Goal: Task Accomplishment & Management: Manage account settings

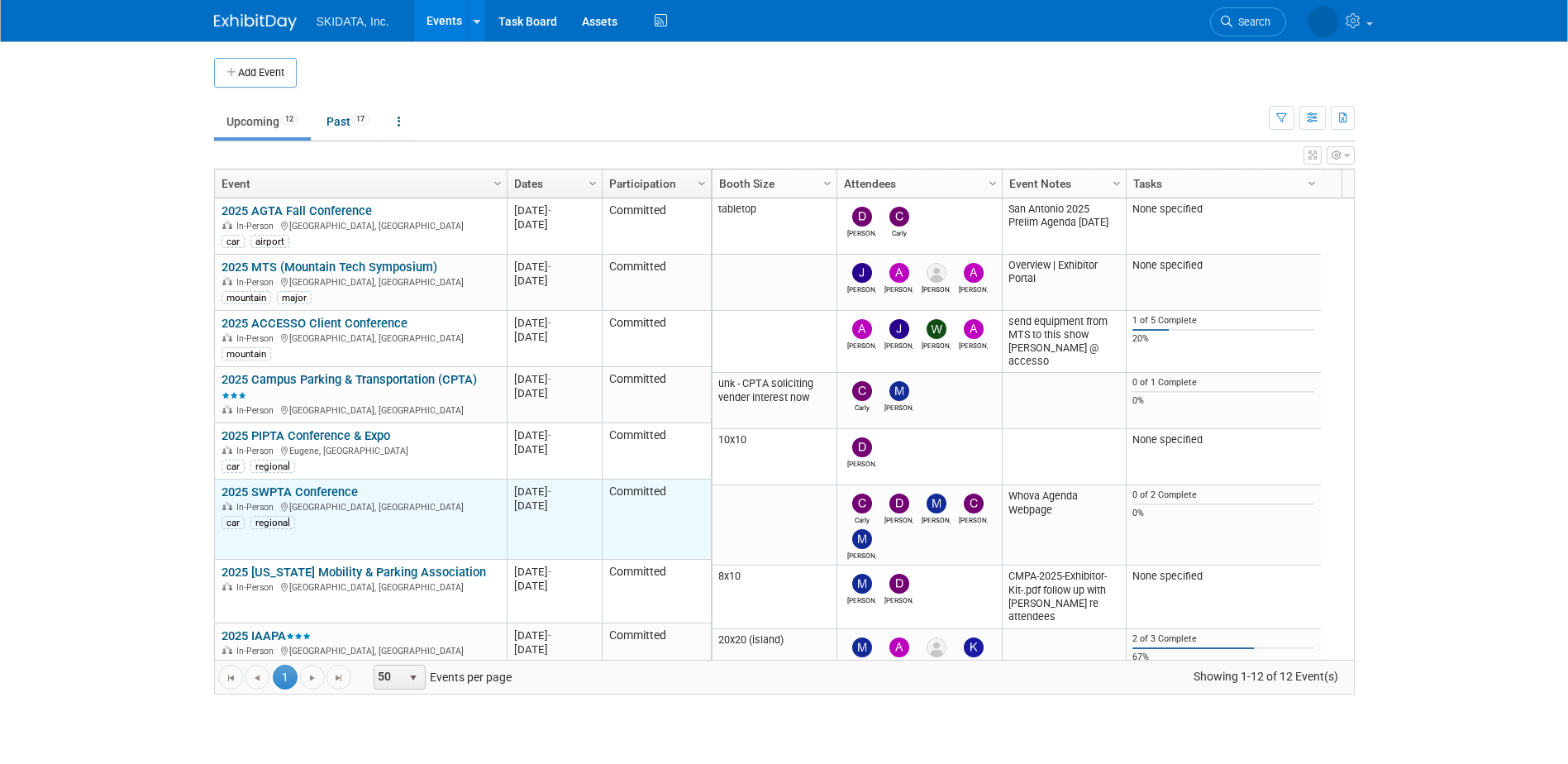
scroll to position [99, 0]
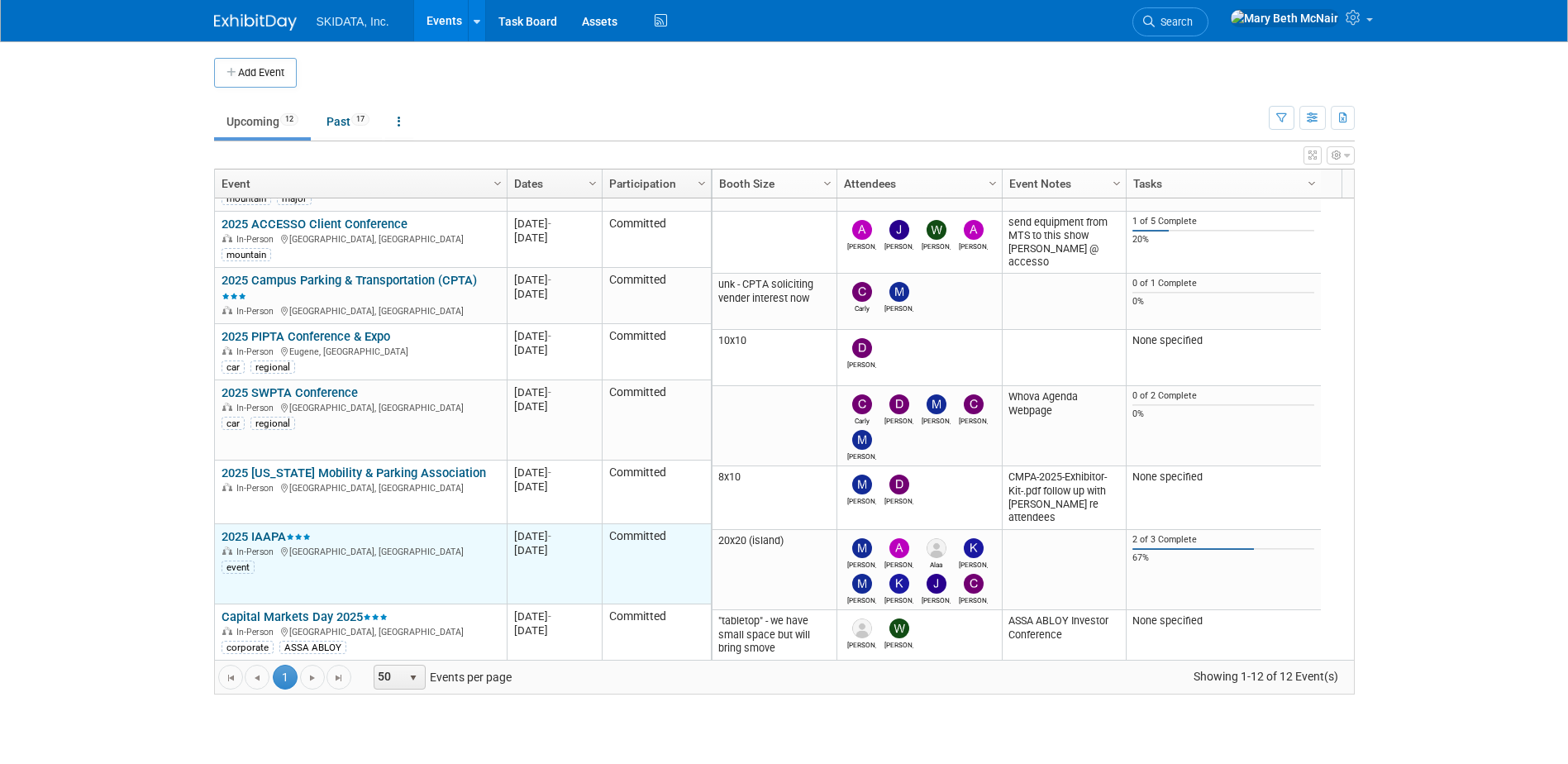
click at [255, 532] on link "2025 IAAPA" at bounding box center [266, 536] width 89 height 15
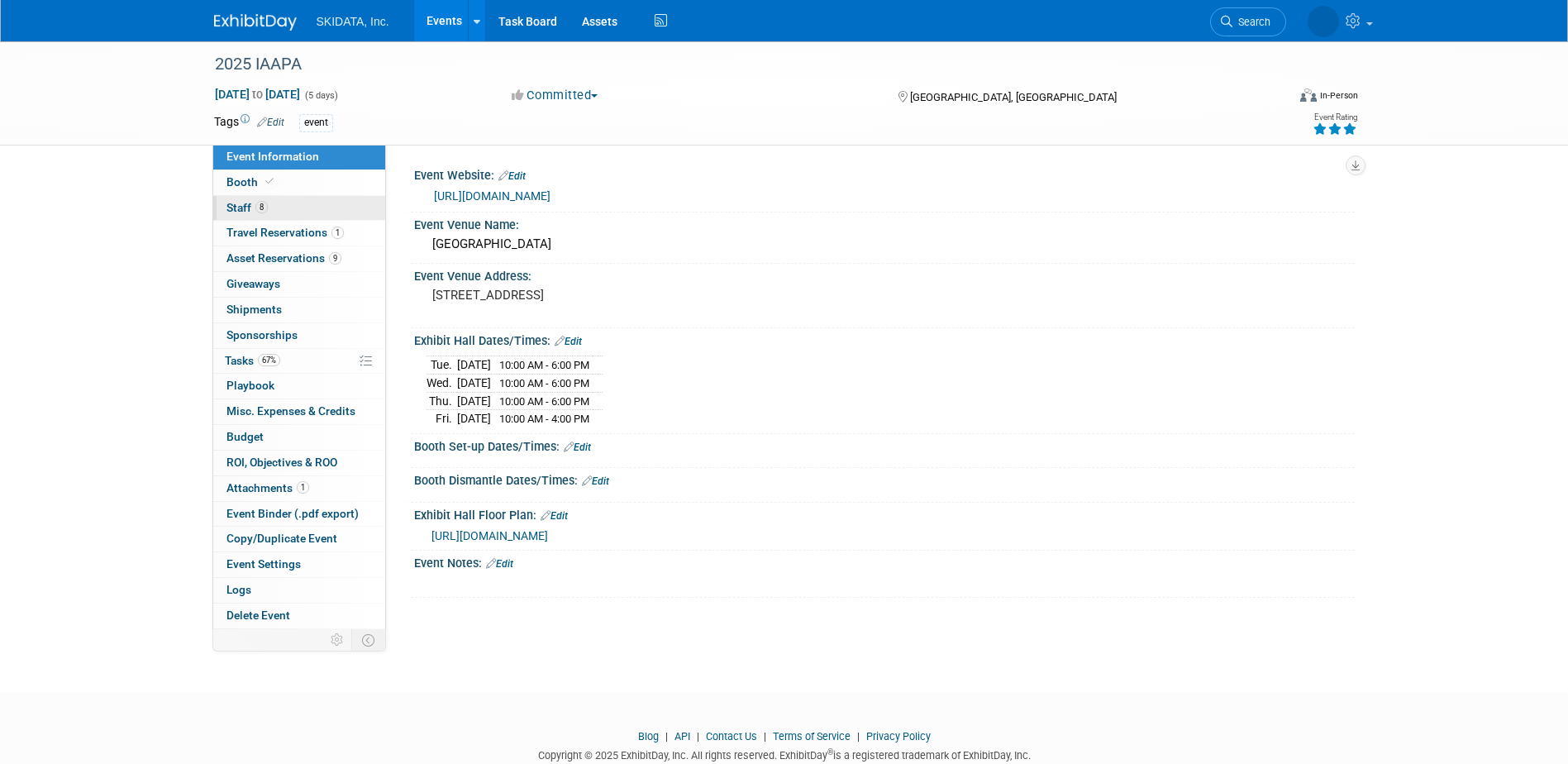
click at [231, 208] on span "Staff 8" at bounding box center [247, 207] width 42 height 13
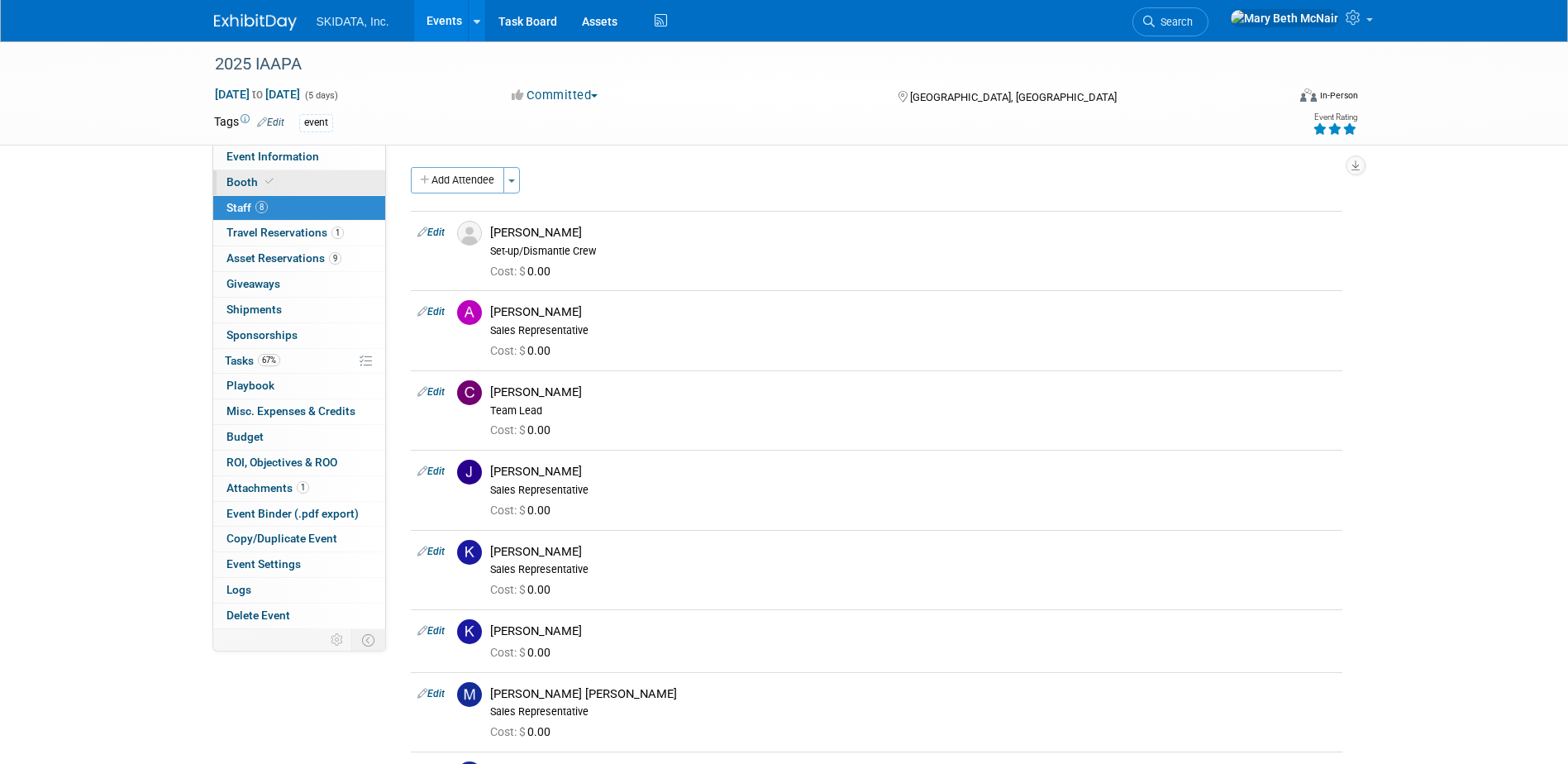
click at [291, 188] on link "Booth" at bounding box center [299, 183] width 172 height 25
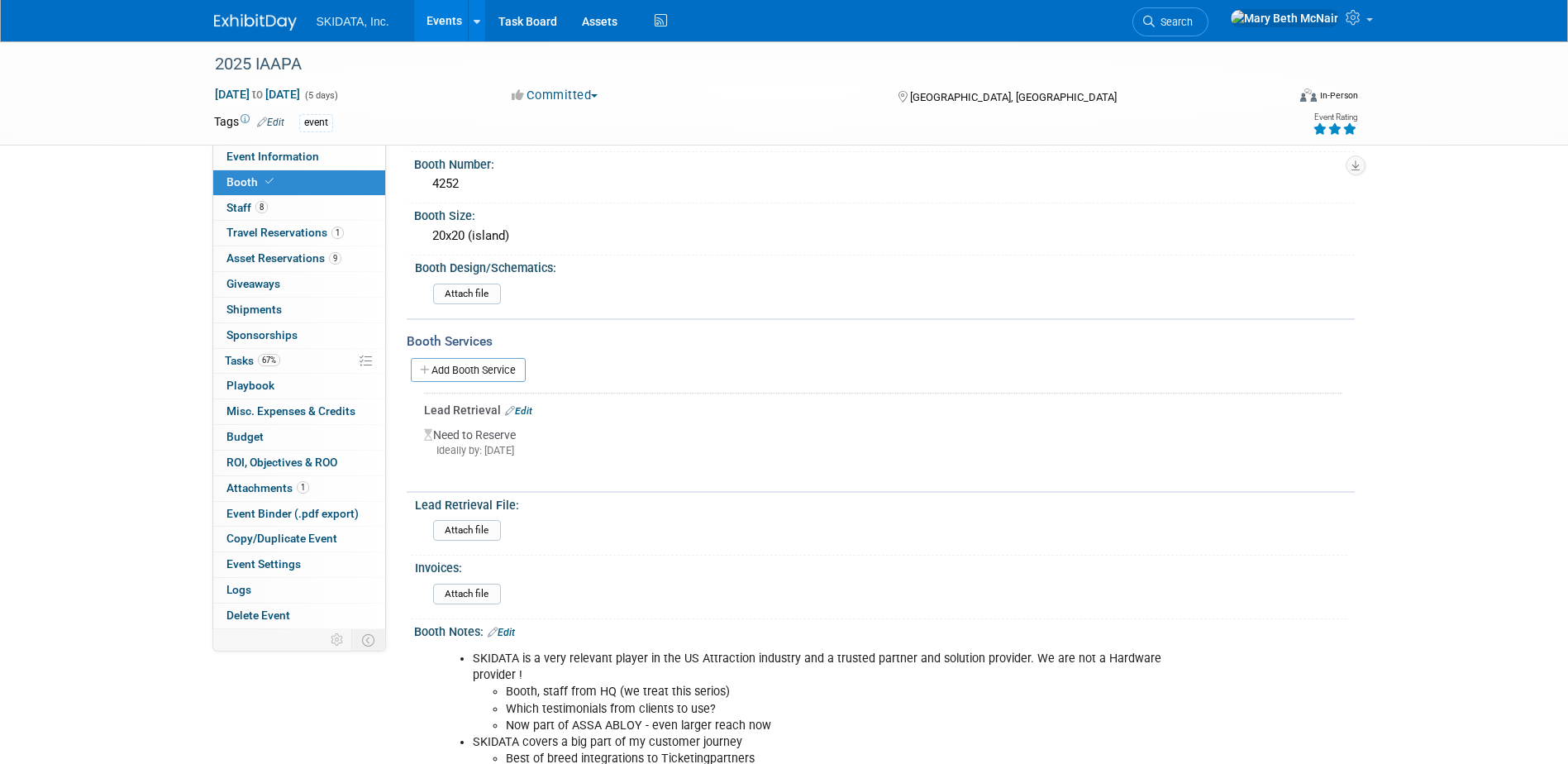
scroll to position [81, 0]
click at [251, 235] on span "Travel Reservations 1" at bounding box center [285, 231] width 117 height 13
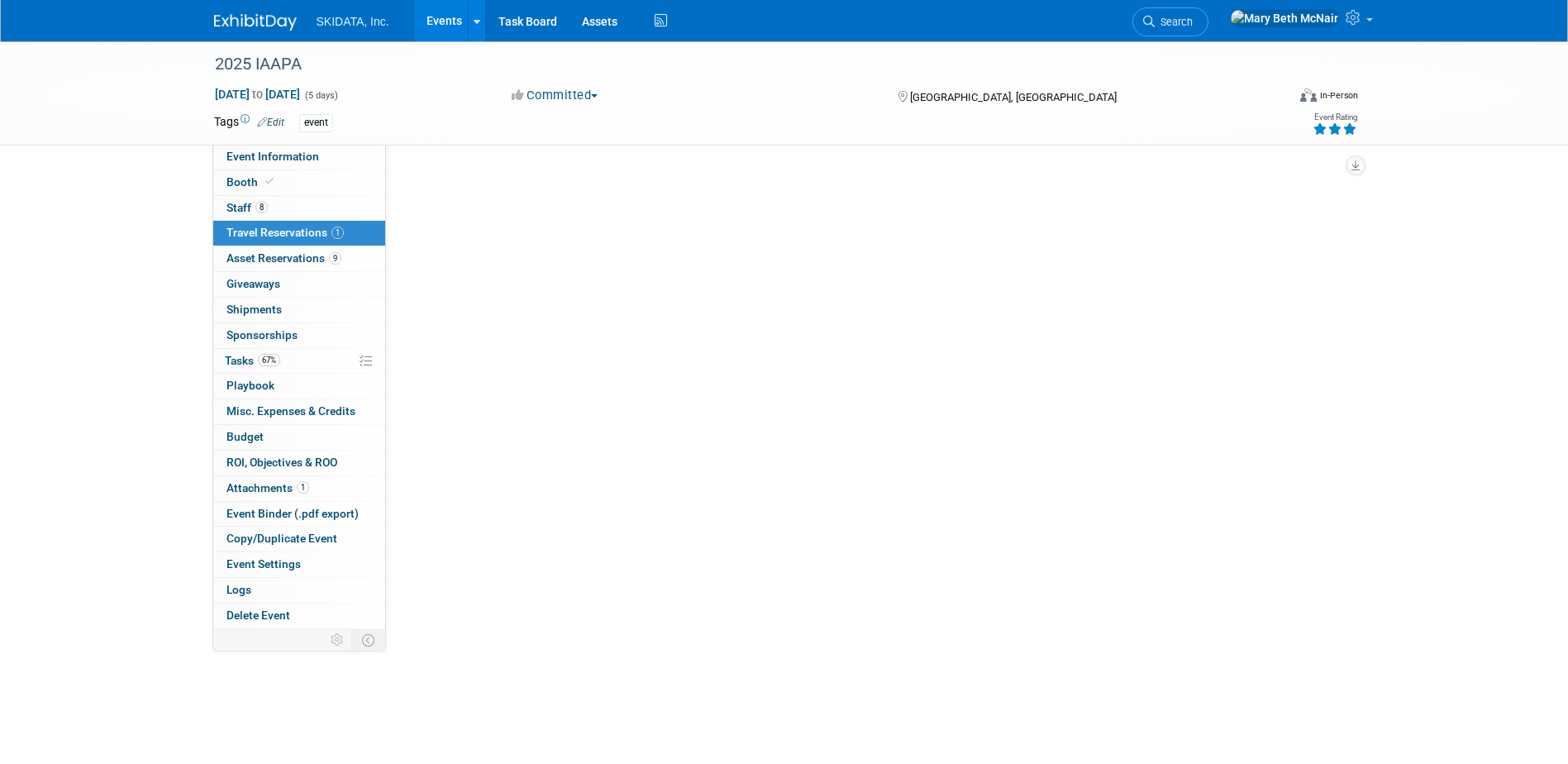
scroll to position [0, 0]
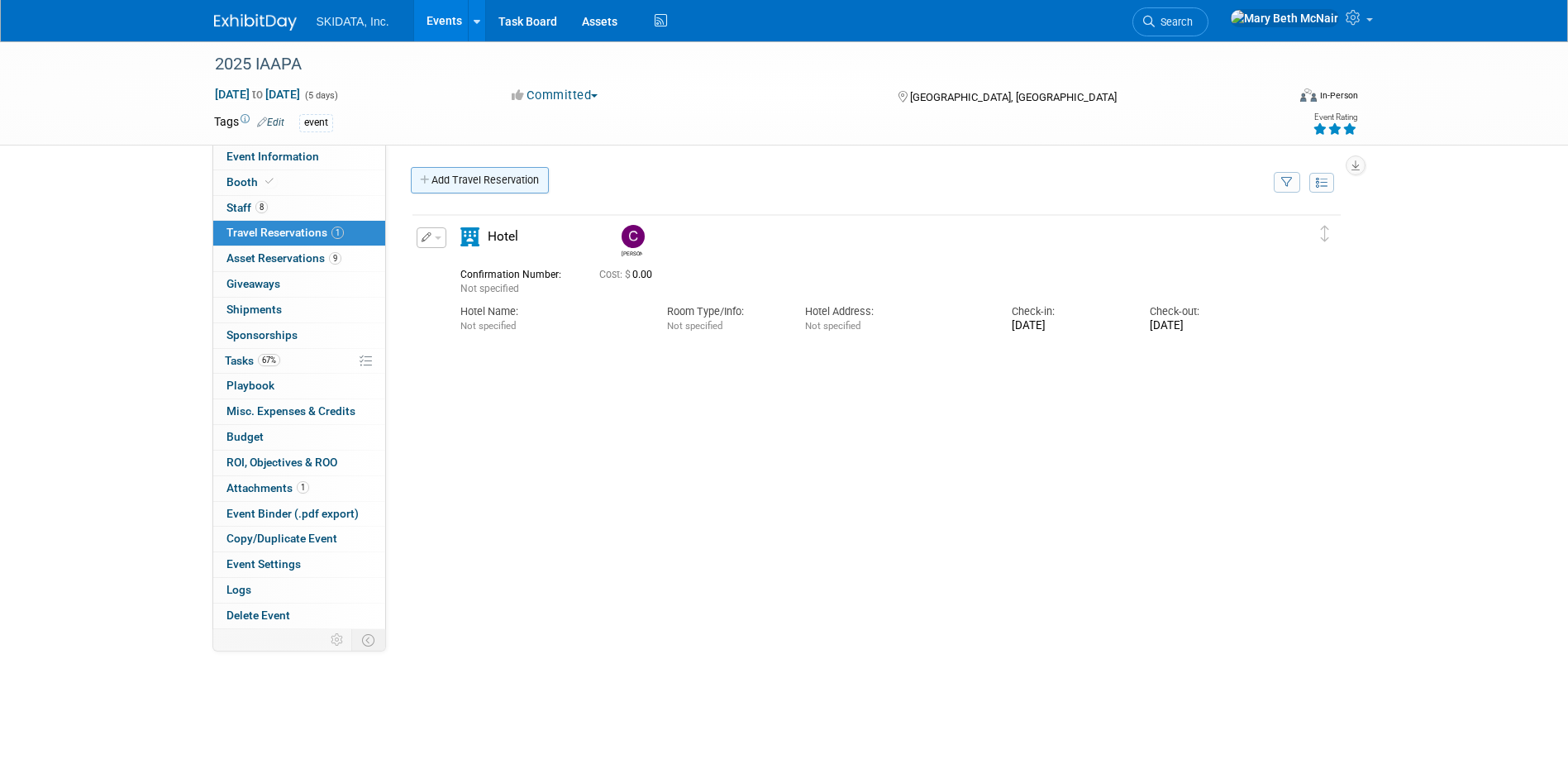
click at [442, 183] on link "Add Travel Reservation" at bounding box center [480, 180] width 138 height 27
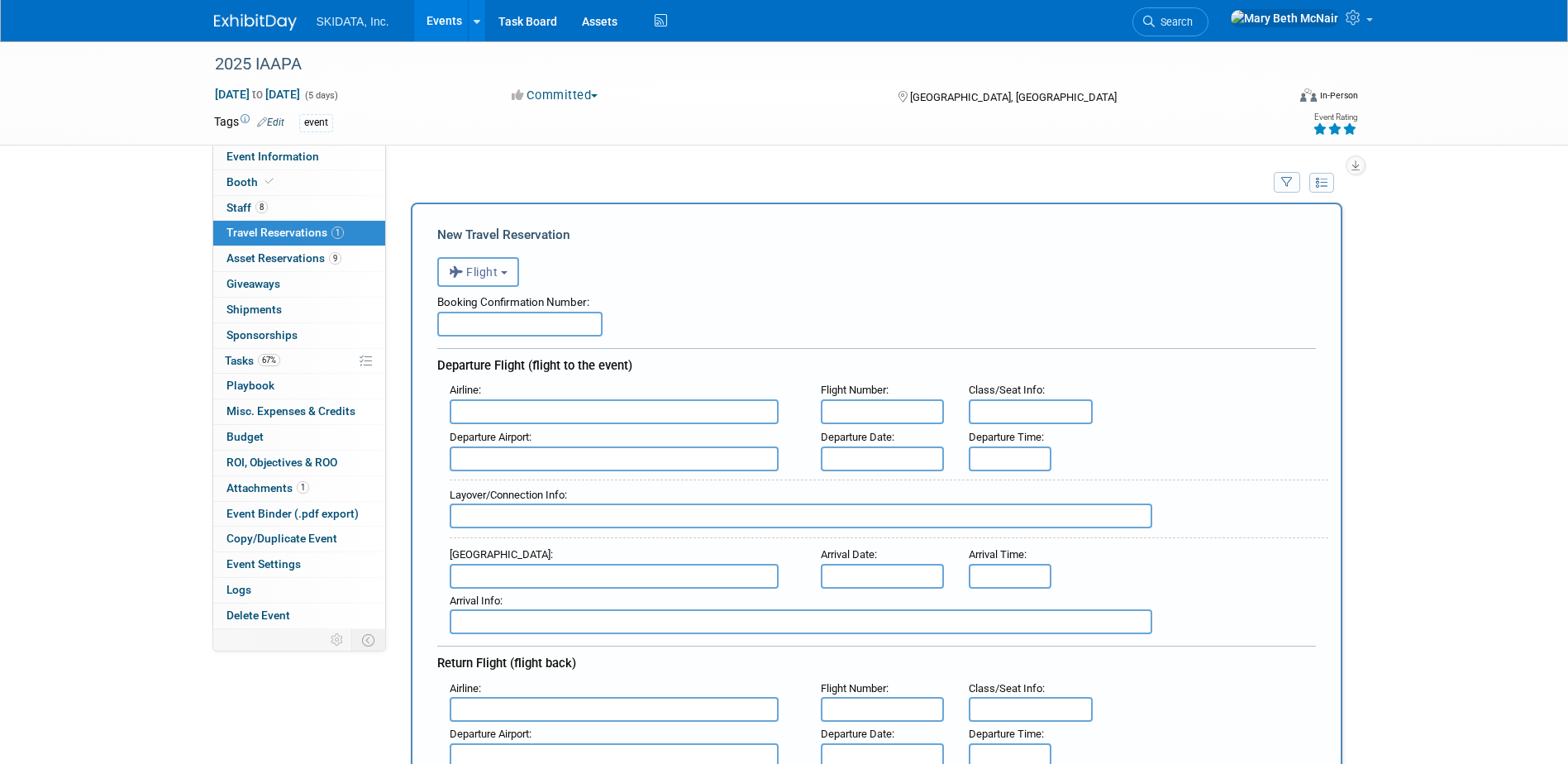
click at [497, 285] on button "Flight" at bounding box center [478, 272] width 81 height 30
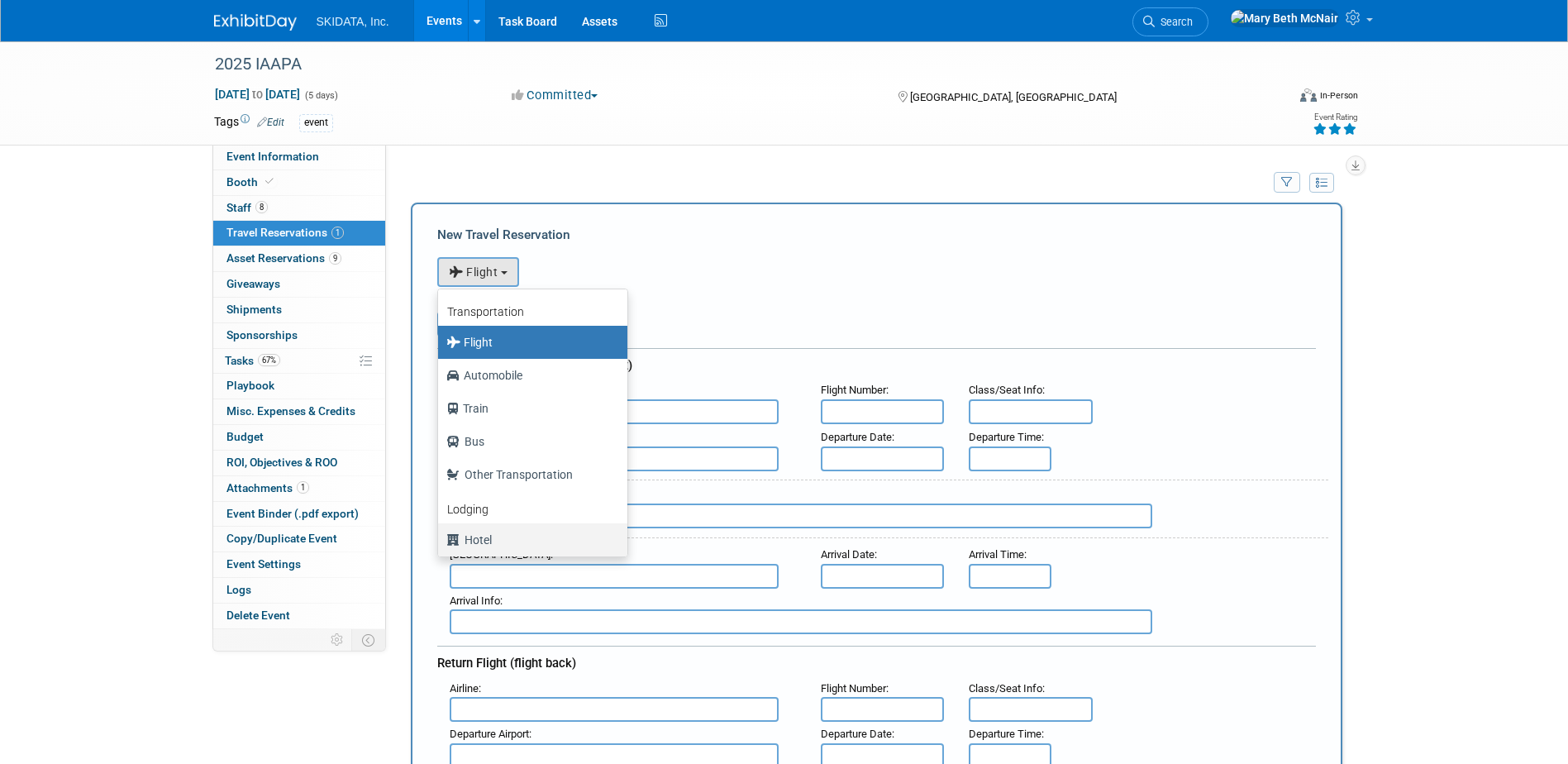
click at [488, 543] on label "Hotel" at bounding box center [529, 539] width 165 height 27
click at [441, 543] on input "Hotel" at bounding box center [435, 537] width 11 height 11
select select "6"
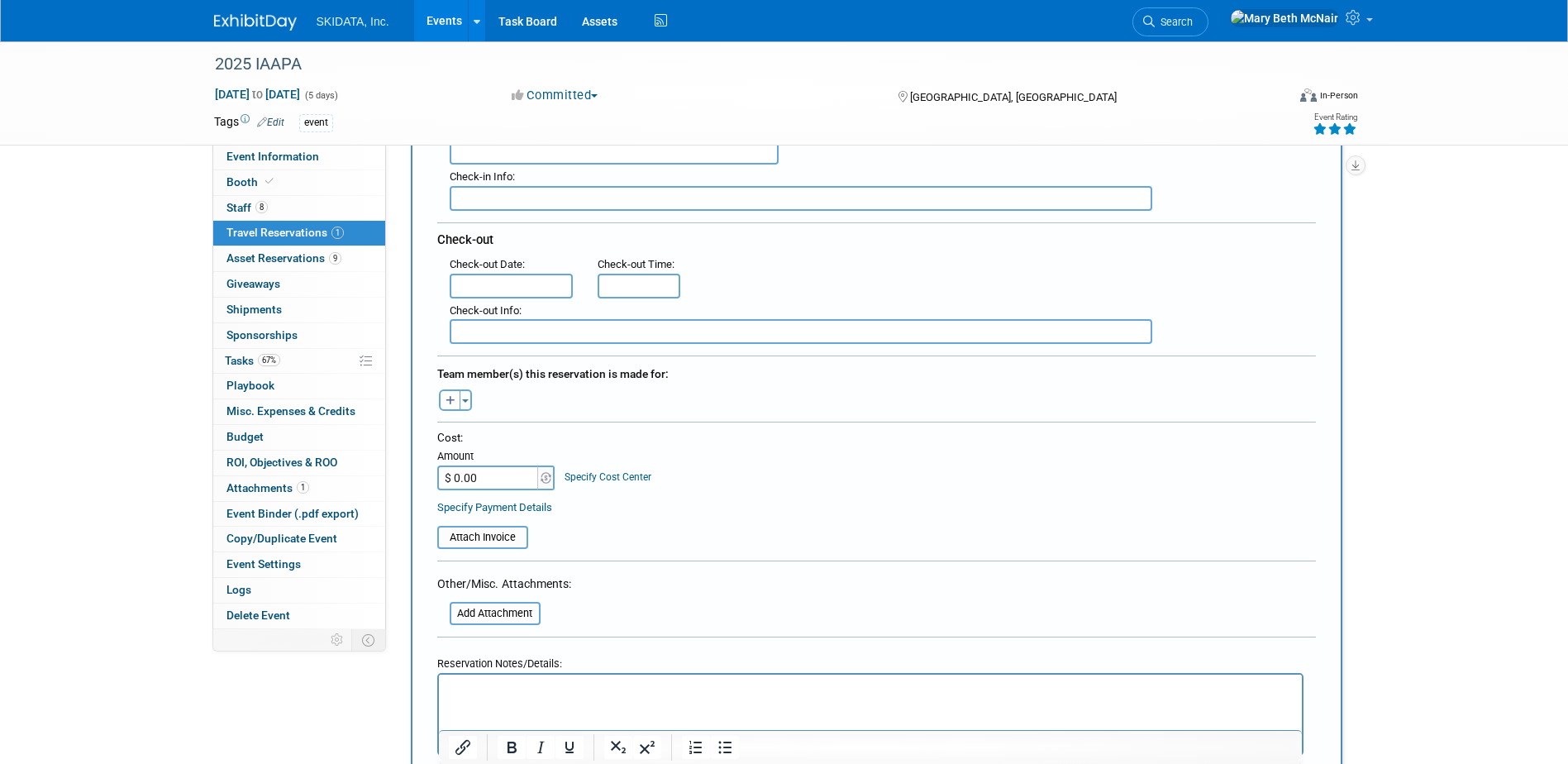
scroll to position [413, 0]
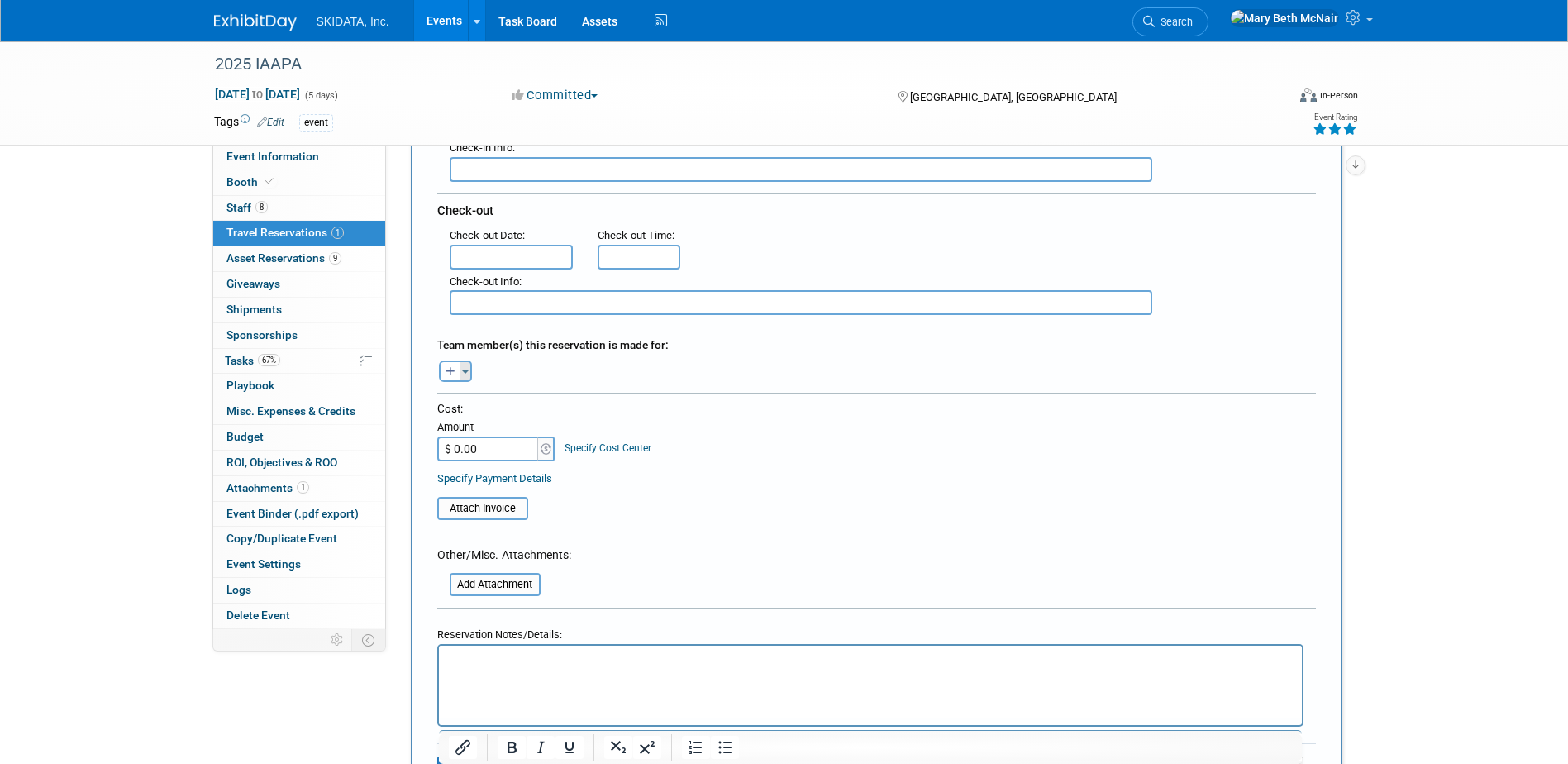
click at [464, 377] on button "Toggle Dropdown" at bounding box center [466, 372] width 12 height 22
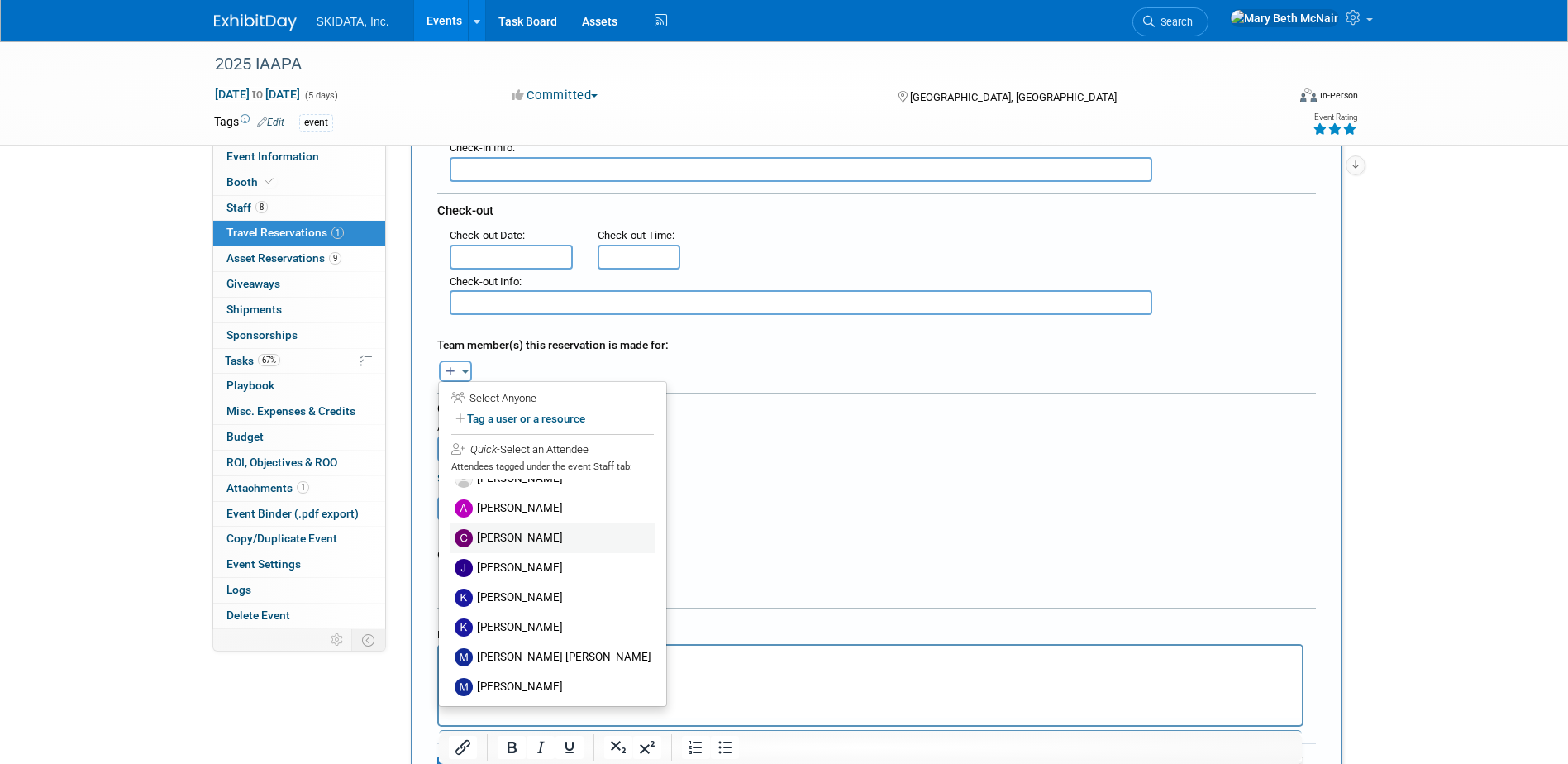
scroll to position [18, 0]
click at [500, 647] on label "Malloy Pohrer" at bounding box center [553, 655] width 205 height 30
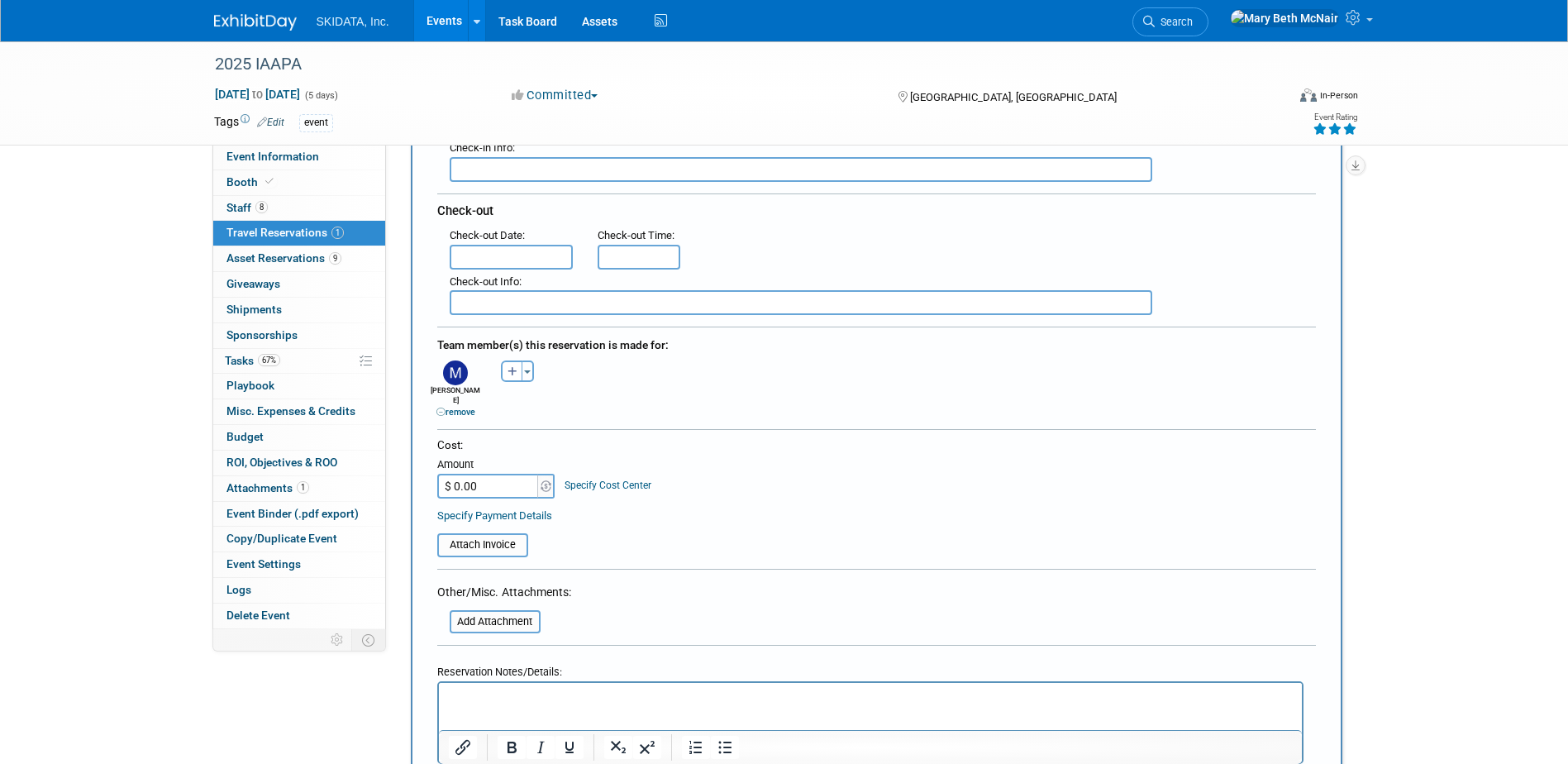
click at [481, 255] on input "text" at bounding box center [511, 256] width 124 height 25
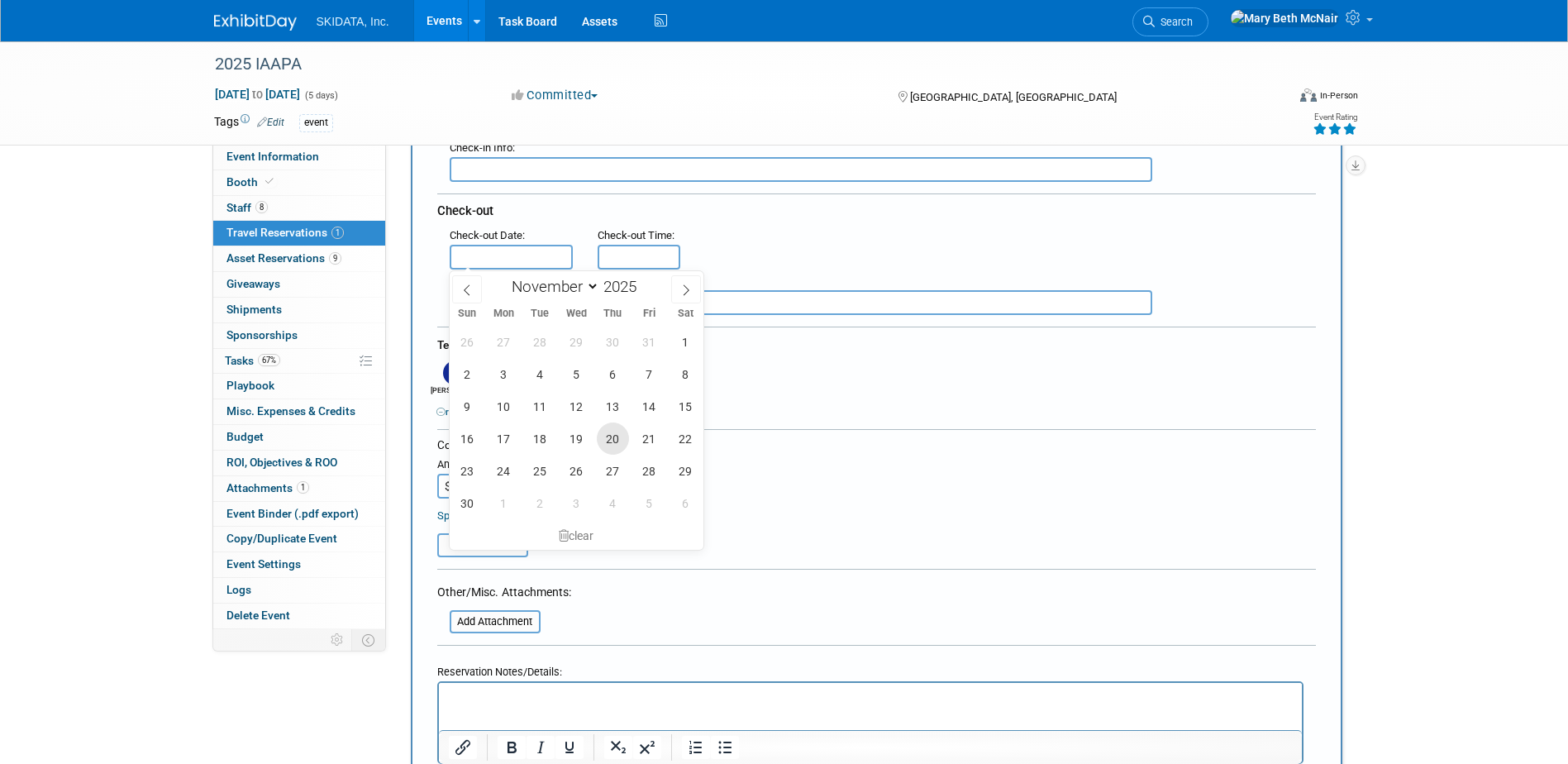
click at [611, 438] on span "20" at bounding box center [613, 438] width 32 height 32
type input "Nov 20, 2025"
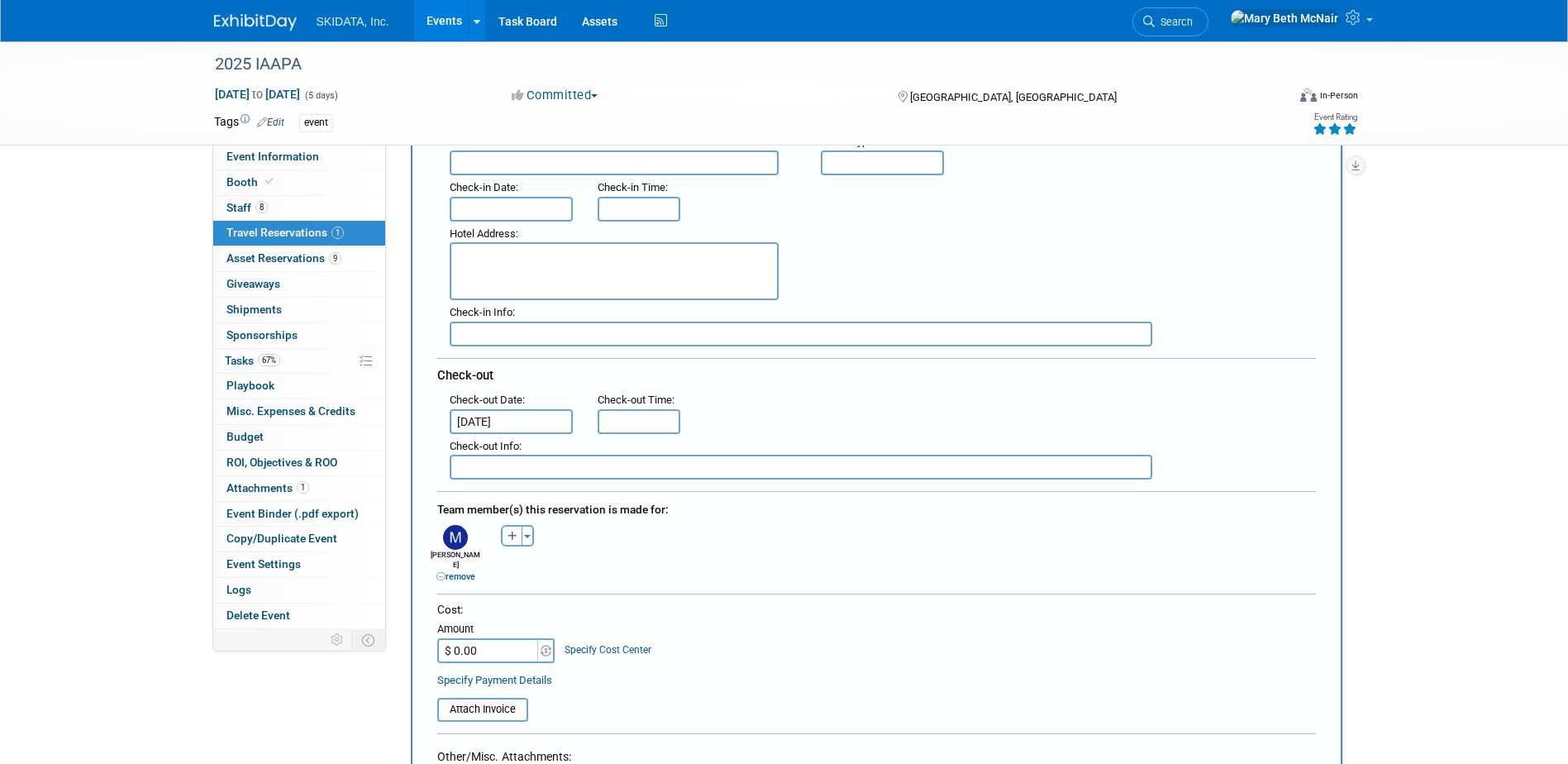
scroll to position [248, 0]
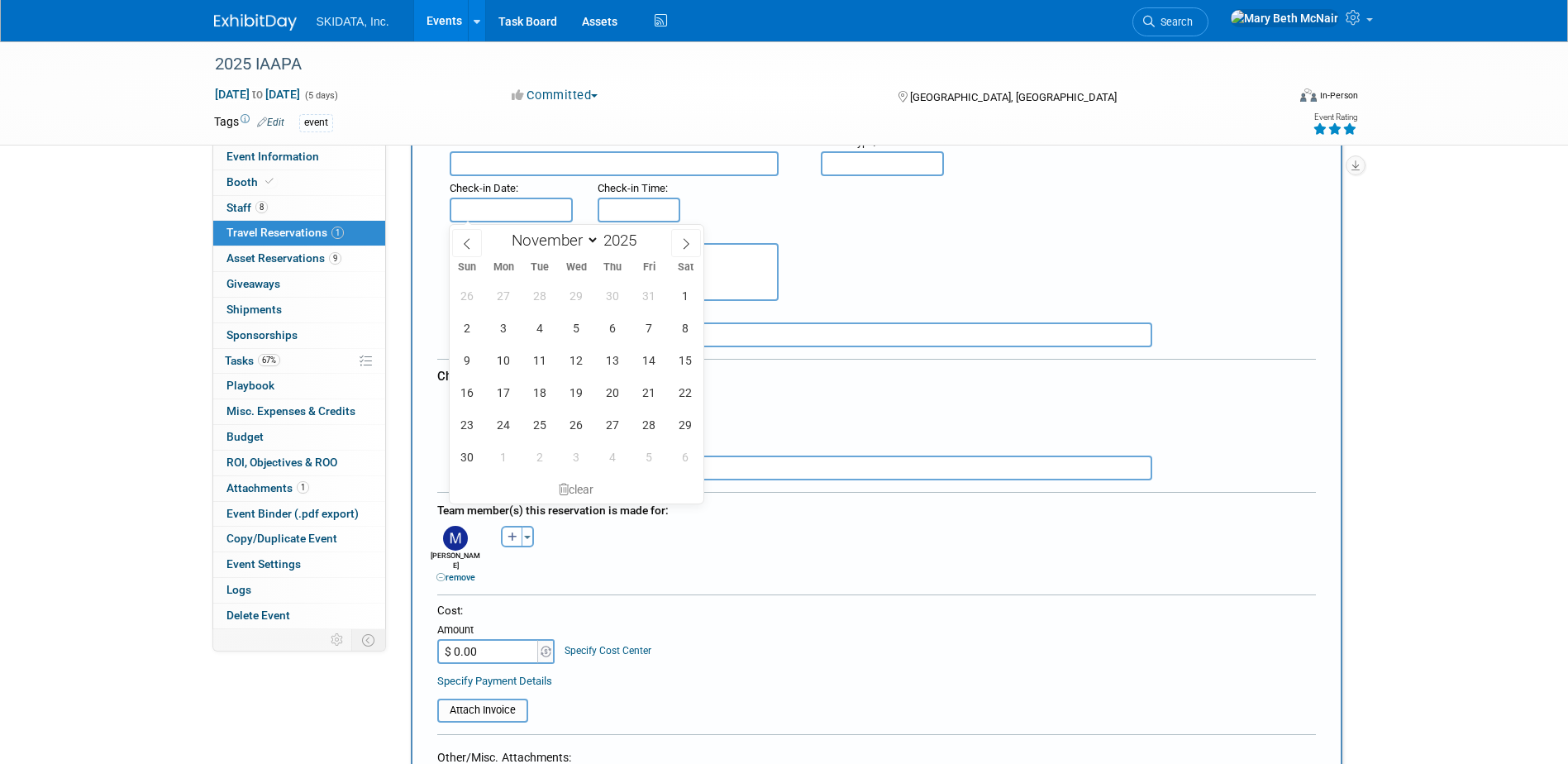
click at [492, 201] on input "text" at bounding box center [511, 210] width 124 height 25
click at [467, 394] on span "16" at bounding box center [468, 392] width 32 height 32
type input "Nov 16, 2025"
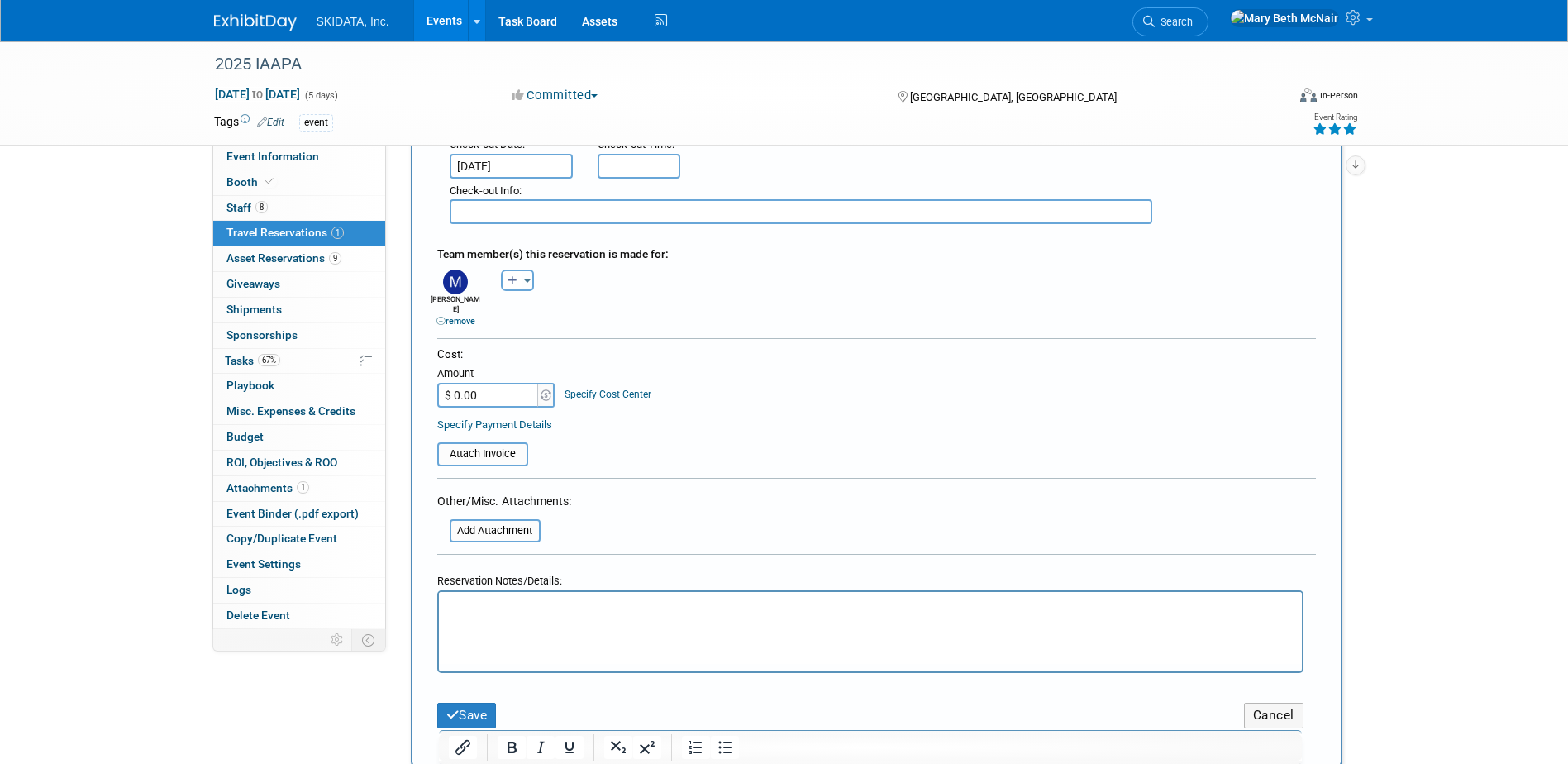
scroll to position [579, 0]
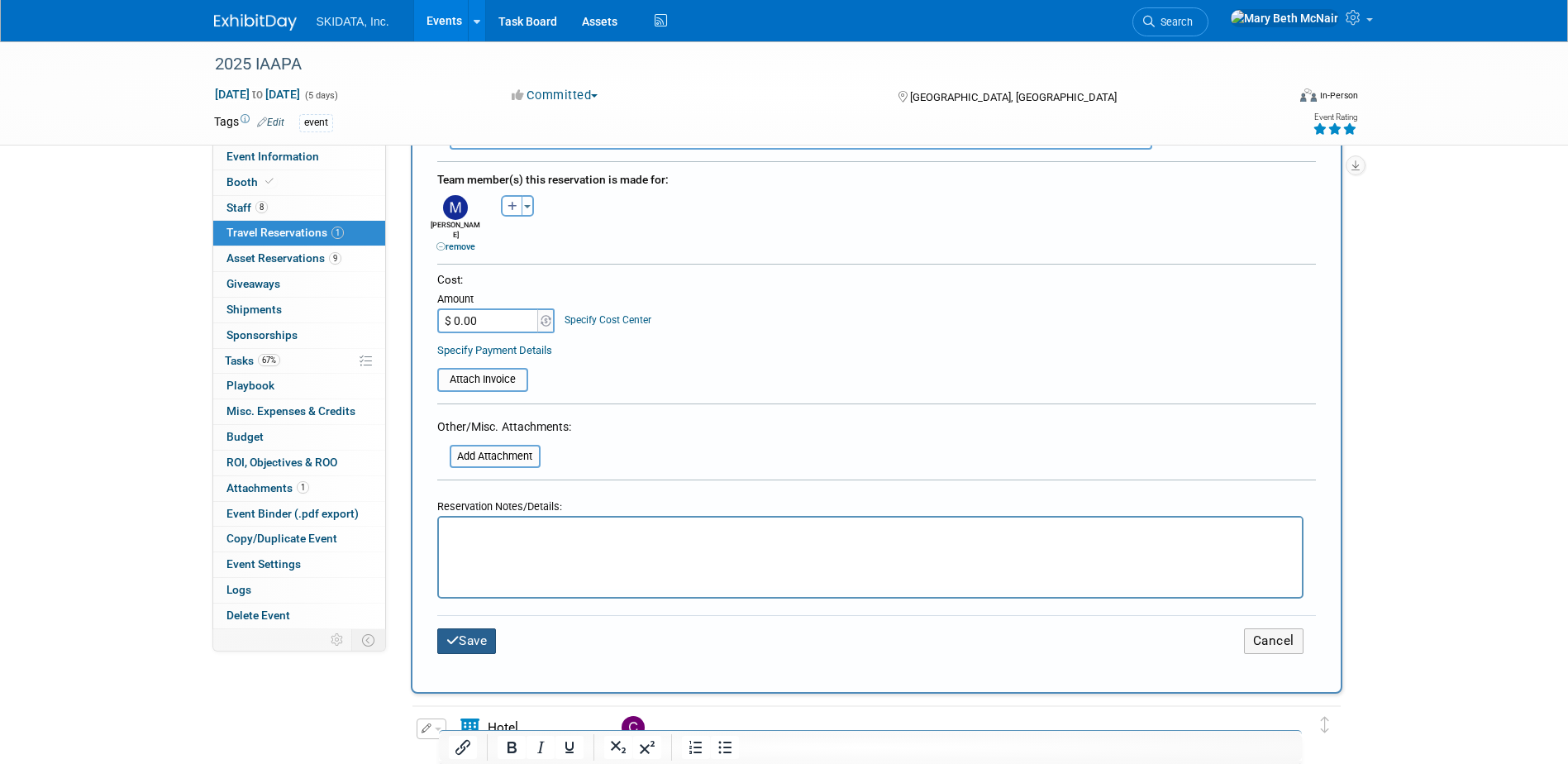
click at [482, 629] on button "Save" at bounding box center [467, 642] width 60 height 26
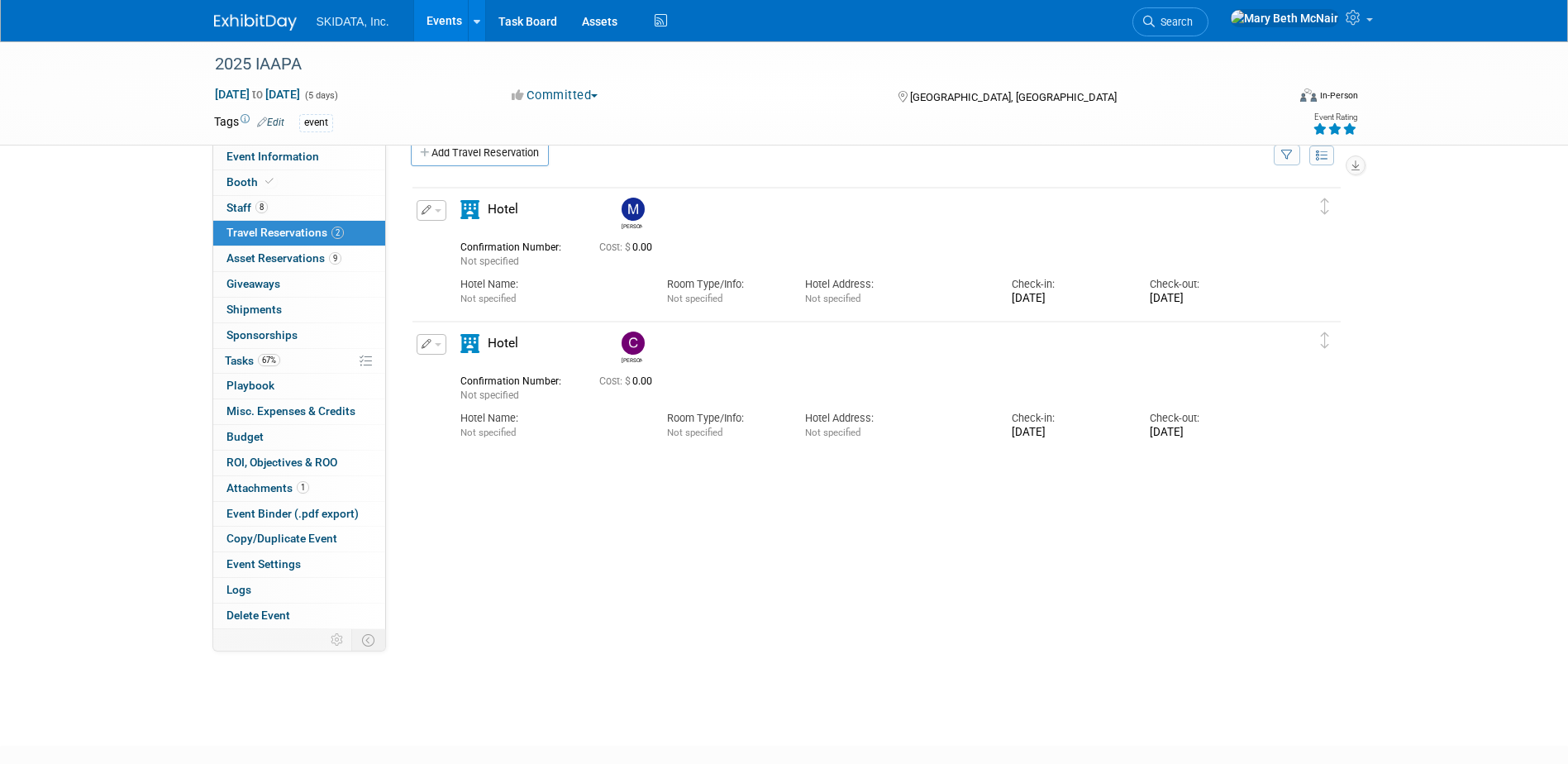
scroll to position [0, 0]
